Goal: Check status: Check status

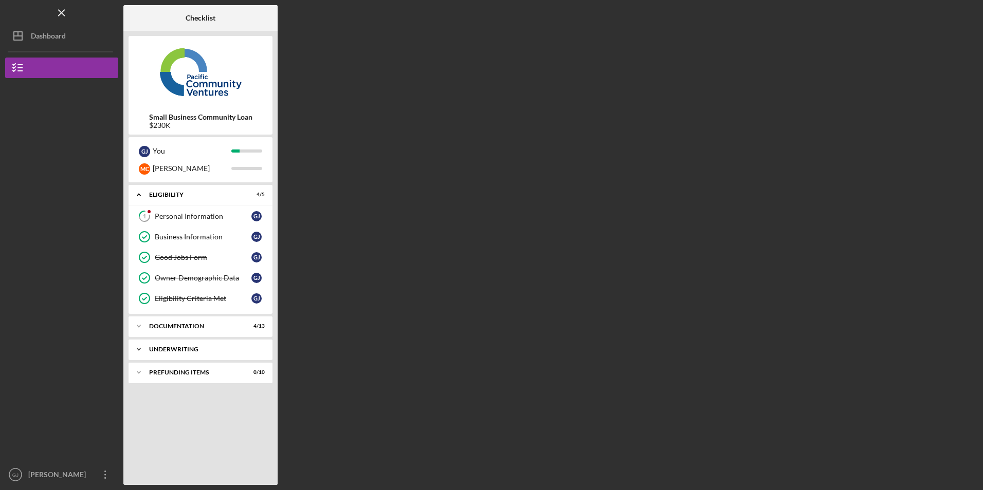
click at [182, 351] on div "Underwriting" at bounding box center [204, 350] width 111 height 6
click at [183, 417] on div "Prefunding Items" at bounding box center [204, 419] width 111 height 6
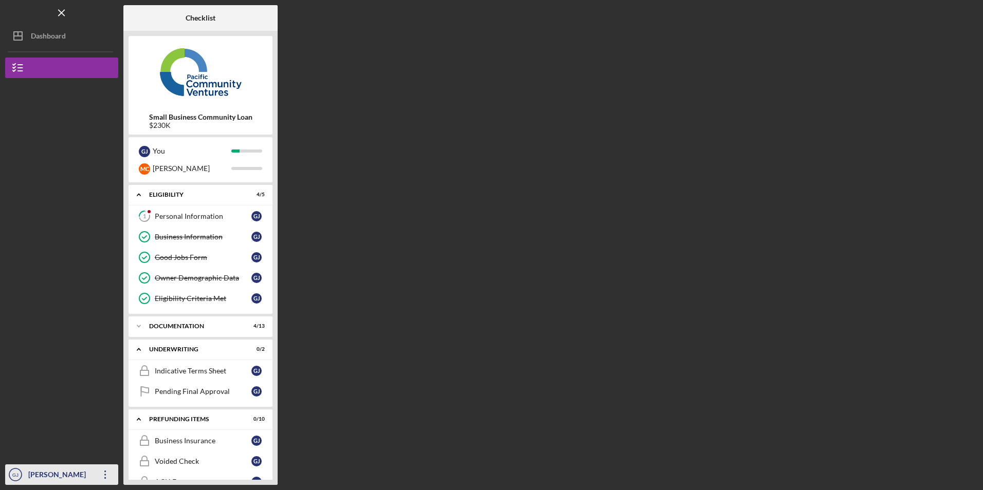
click at [105, 477] on icon "Icon/Overflow" at bounding box center [106, 475] width 26 height 26
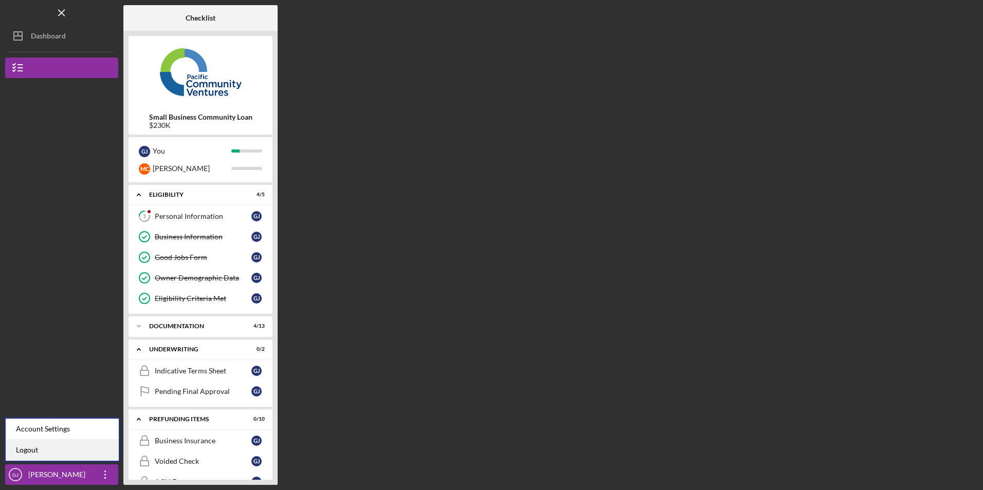
click at [80, 457] on link "Logout" at bounding box center [62, 450] width 113 height 21
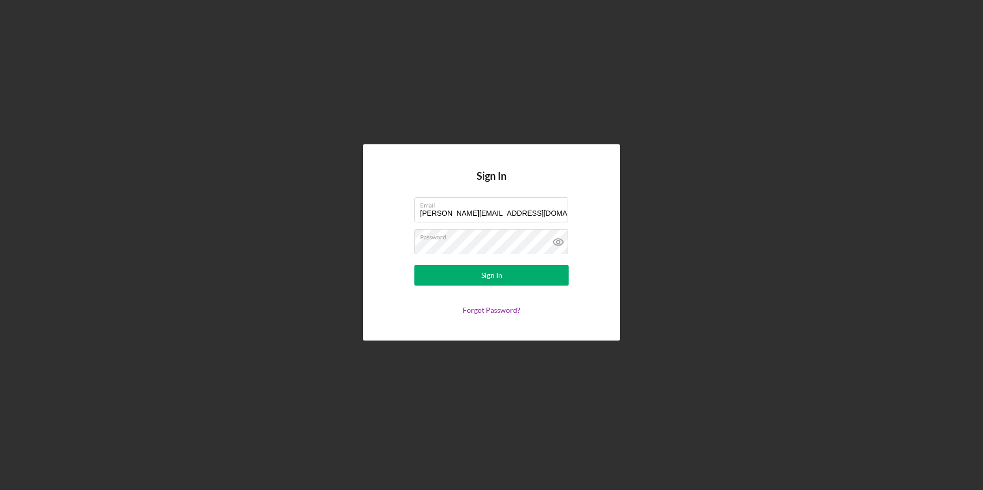
drag, startPoint x: 528, startPoint y: 213, endPoint x: 372, endPoint y: 204, distance: 156.0
click at [372, 204] on div "Sign In Email [PERSON_NAME][EMAIL_ADDRESS][DOMAIN_NAME] Password Sign In Forgot…" at bounding box center [491, 242] width 257 height 196
type input "[EMAIL_ADDRESS][DOMAIN_NAME]"
click at [438, 270] on button "Sign In" at bounding box center [491, 275] width 154 height 21
